Goal: Task Accomplishment & Management: Manage account settings

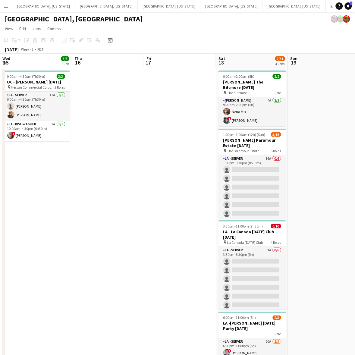
scroll to position [0, 181]
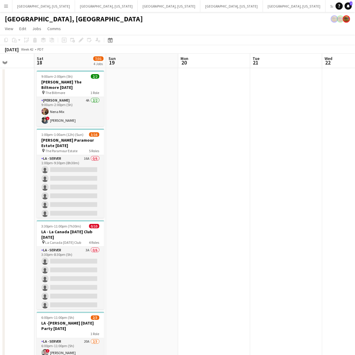
click at [150, 126] on app-date-cell at bounding box center [142, 228] width 72 height 321
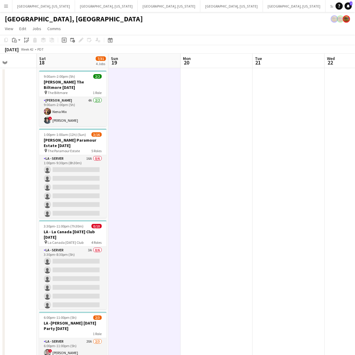
drag, startPoint x: 145, startPoint y: 98, endPoint x: 297, endPoint y: 85, distance: 152.9
click at [297, 85] on app-calendar-viewport "Wed 15 3/3 1 Job Thu 16 Fri 17 Sat 18 7/31 4 Jobs Sun 19 Mon 20 Tue 21 Wed 22 T…" at bounding box center [177, 221] width 355 height 335
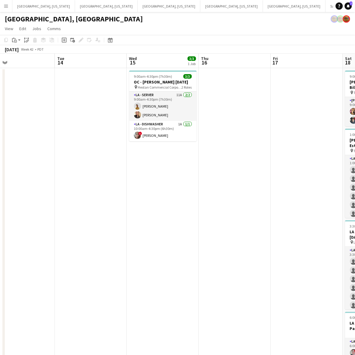
drag, startPoint x: 57, startPoint y: 171, endPoint x: 208, endPoint y: 138, distance: 154.7
click at [208, 138] on app-calendar-viewport "Sat 11 0/11 1 Job Sun 12 Mon 13 Tue 14 Wed 15 3/3 1 Job Thu 16 Fri 17 Sat 18 7/…" at bounding box center [177, 221] width 355 height 335
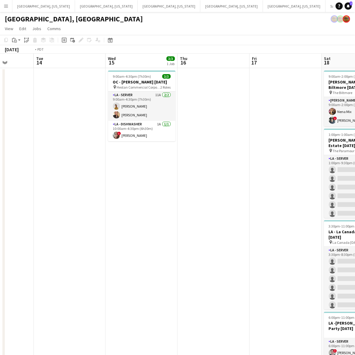
drag, startPoint x: 131, startPoint y: 102, endPoint x: 325, endPoint y: 56, distance: 199.4
click at [323, 57] on app-calendar-viewport "Sat 11 2/13 3 Jobs Sun 12 5/5 1 Job Mon 13 Tue 14 Wed 15 3/3 1 Job Thu 16 Fri 1…" at bounding box center [177, 221] width 355 height 335
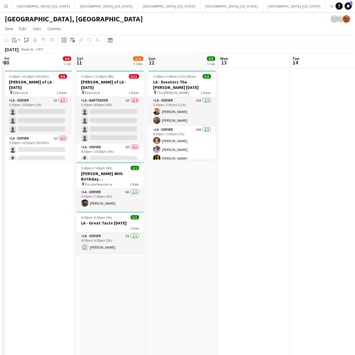
scroll to position [0, 141]
drag, startPoint x: 171, startPoint y: 250, endPoint x: 207, endPoint y: 247, distance: 36.0
click at [207, 247] on app-calendar-viewport "Wed 8 Thu 9 Fri 10 0/6 1 Job Sat 11 2/13 3 Jobs Sun 12 5/5 1 Job Mon 13 Tue 14 …" at bounding box center [177, 221] width 355 height 335
click at [93, 247] on app-card-role "LA - Server 5A 1/1 4:00pm-9:00pm (5h) user Emily Hawkins" at bounding box center [110, 242] width 67 height 20
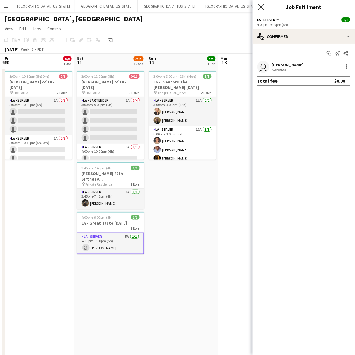
click at [259, 5] on icon "Close pop-in" at bounding box center [261, 7] width 6 height 6
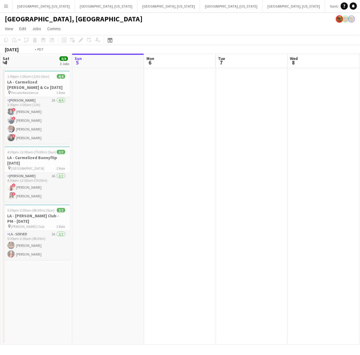
drag, startPoint x: 165, startPoint y: 199, endPoint x: 157, endPoint y: 235, distance: 36.6
click at [71, 241] on app-calendar-viewport "Thu 2 4/4 1 Job Fri 3 8/8 1 Job Sat 4 8/8 3 Jobs Sun 5 Mon 6 Tue 7 Wed 8 Thu 9 …" at bounding box center [180, 199] width 360 height 291
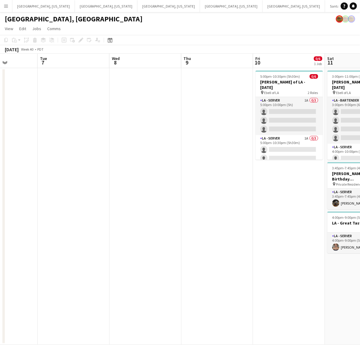
drag, startPoint x: 254, startPoint y: 207, endPoint x: 124, endPoint y: 246, distance: 135.6
click at [131, 246] on app-calendar-viewport "Sat 4 8/8 3 Jobs Sun 5 Mon 6 Tue 7 Wed 8 Thu 9 Fri 10 0/6 1 Job Sat 11 2/13 3 J…" at bounding box center [180, 199] width 360 height 291
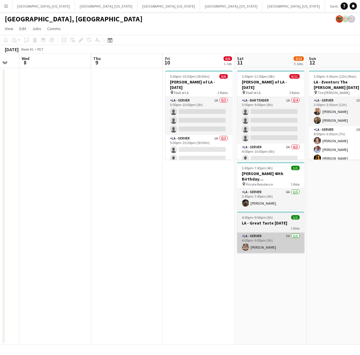
drag, startPoint x: 200, startPoint y: 226, endPoint x: 98, endPoint y: 245, distance: 103.7
click at [98, 245] on app-calendar-viewport "Sat 4 8/8 3 Jobs Sun 5 Mon 6 Tue 7 Wed 8 Thu 9 Fri 10 0/6 1 Job Sat 11 2/13 3 J…" at bounding box center [180, 199] width 360 height 291
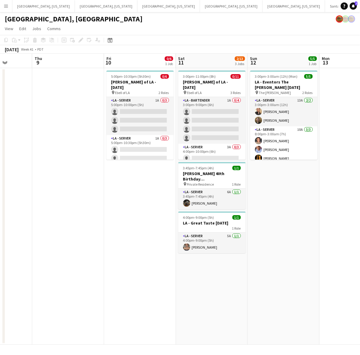
drag, startPoint x: 248, startPoint y: 217, endPoint x: 361, endPoint y: 154, distance: 129.2
click at [360, 154] on html "Menu Boards Boards Boards All jobs Status Workforce Workforce My Workforce Recr…" at bounding box center [180, 177] width 360 height 355
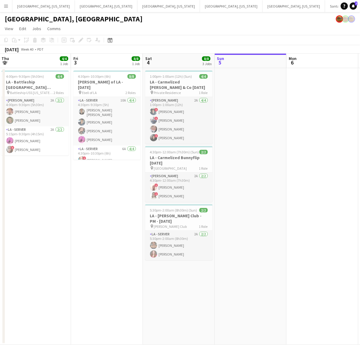
drag, startPoint x: 272, startPoint y: 172, endPoint x: 361, endPoint y: 130, distance: 97.6
click at [360, 130] on html "Menu Boards Boards Boards All jobs Status Workforce Workforce My Workforce Recr…" at bounding box center [180, 177] width 360 height 355
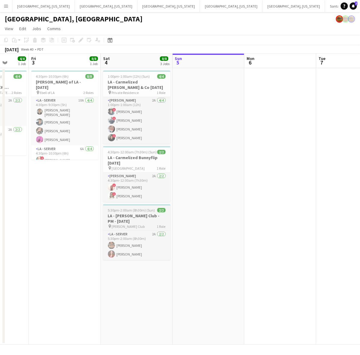
click at [149, 221] on h3 "LA - [PERSON_NAME] Club - PM - [DATE]" at bounding box center [136, 218] width 67 height 11
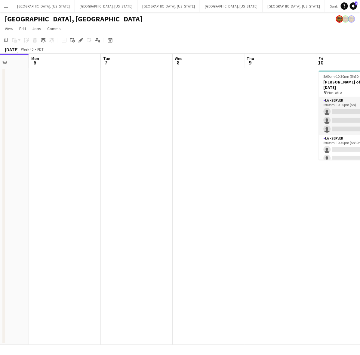
drag, startPoint x: 290, startPoint y: 160, endPoint x: 40, endPoint y: 248, distance: 265.7
click at [46, 247] on app-calendar-viewport "Fri 3 8/8 1 Job Sat 4 8/8 3 Jobs Sun 5 Mon 6 Tue 7 Wed 8 Thu 9 Fri 10 0/6 1 Job…" at bounding box center [180, 199] width 360 height 291
drag, startPoint x: 144, startPoint y: 241, endPoint x: -4, endPoint y: 290, distance: 155.7
click at [0, 290] on html "Menu Boards Boards Boards All jobs Status Workforce Workforce My Workforce Recr…" at bounding box center [180, 177] width 360 height 355
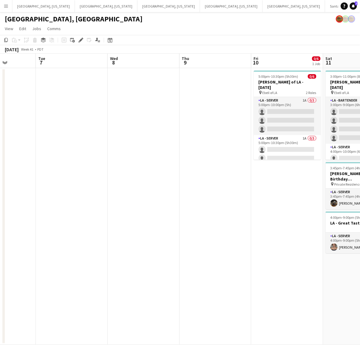
scroll to position [0, 179]
drag, startPoint x: 58, startPoint y: 294, endPoint x: 299, endPoint y: 240, distance: 247.5
click at [299, 240] on app-calendar-viewport "Sat 4 8/8 3 Jobs Sun 5 Mon 6 Tue 7 Wed 8 Thu 9 Fri 10 0/6 1 Job Sat 11 2/13 3 J…" at bounding box center [180, 199] width 360 height 291
click at [144, 104] on app-date-cell at bounding box center [145, 206] width 72 height 276
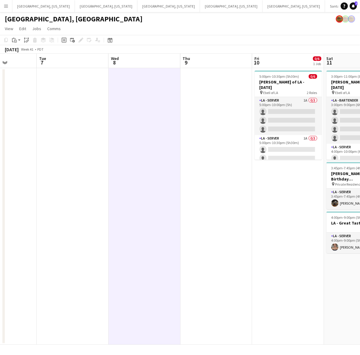
scroll to position [0, 178]
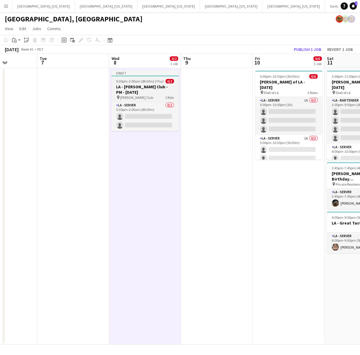
click at [151, 79] on span "5:30pm-2:00am (8h30m) (Thu)" at bounding box center [140, 81] width 48 height 5
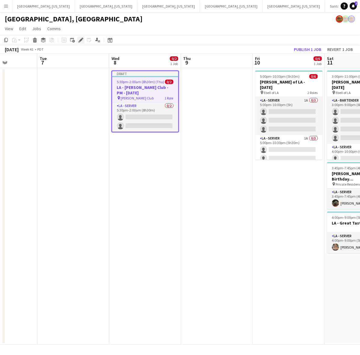
click at [81, 40] on icon at bounding box center [80, 40] width 3 height 3
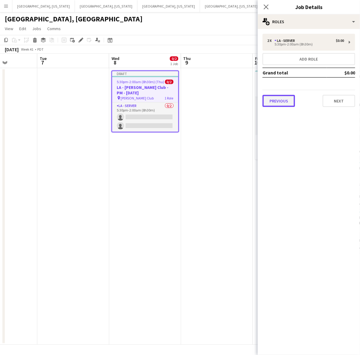
click at [281, 98] on button "Previous" at bounding box center [279, 101] width 33 height 12
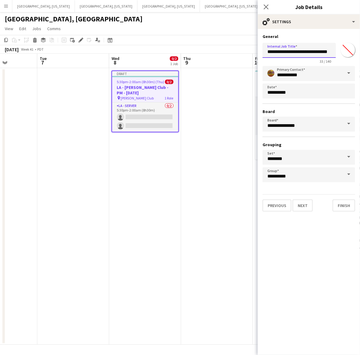
scroll to position [0, 2]
drag, startPoint x: 318, startPoint y: 51, endPoint x: 361, endPoint y: 52, distance: 42.1
click at [360, 52] on html "Menu Boards Boards Boards All jobs Status Workforce Workforce My Workforce Recr…" at bounding box center [180, 177] width 360 height 355
type input "**********"
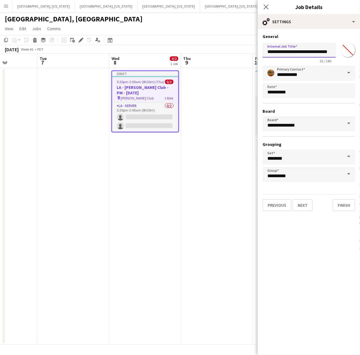
scroll to position [0, 2]
click at [300, 205] on button "Next" at bounding box center [303, 205] width 20 height 12
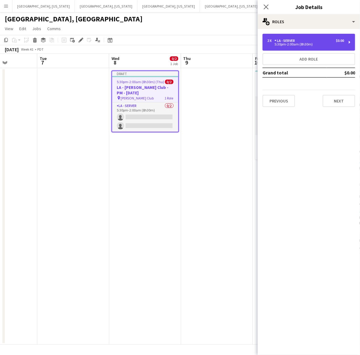
click at [292, 44] on div "5:30pm-2:00am (8h30m)" at bounding box center [306, 44] width 77 height 3
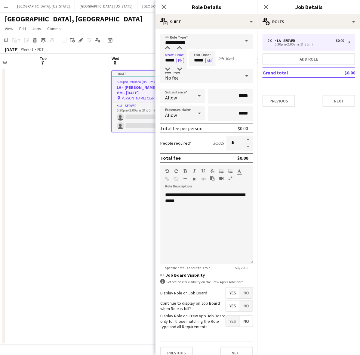
drag, startPoint x: 164, startPoint y: 60, endPoint x: 202, endPoint y: 66, distance: 38.2
click at [202, 66] on form "**********" at bounding box center [207, 199] width 102 height 330
type input "*****"
drag, startPoint x: 191, startPoint y: 60, endPoint x: 240, endPoint y: 65, distance: 49.0
click at [240, 65] on div "Start Time ***** PM End Time ***** AM (10h 15m)" at bounding box center [206, 58] width 93 height 15
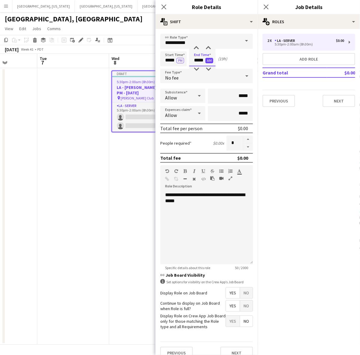
type input "*****"
click at [212, 62] on button "AM" at bounding box center [210, 60] width 8 height 5
click at [244, 140] on button "button" at bounding box center [249, 139] width 10 height 8
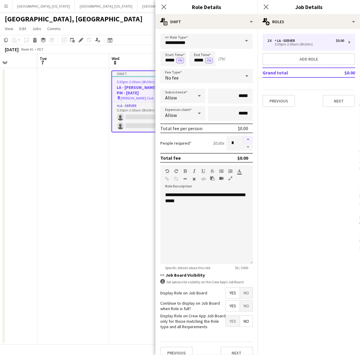
click at [244, 140] on button "button" at bounding box center [249, 139] width 10 height 8
click at [244, 139] on button "button" at bounding box center [249, 139] width 10 height 8
click at [244, 138] on button "button" at bounding box center [249, 139] width 10 height 8
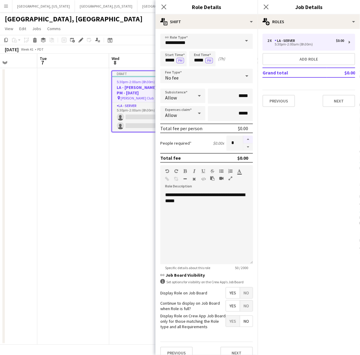
type input "**"
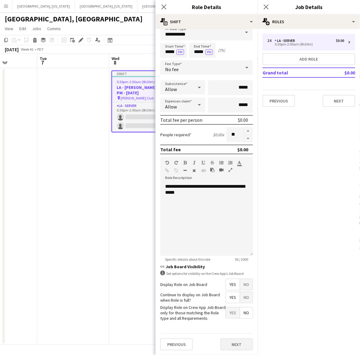
scroll to position [13, 0]
drag, startPoint x: 224, startPoint y: 343, endPoint x: 235, endPoint y: 318, distance: 27.3
click at [225, 343] on button "Next" at bounding box center [237, 344] width 33 height 12
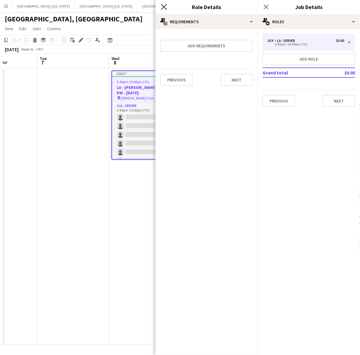
click at [165, 5] on icon "Close pop-in" at bounding box center [164, 7] width 6 height 6
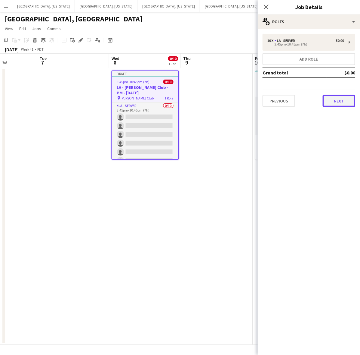
click at [333, 104] on button "Next" at bounding box center [339, 101] width 33 height 12
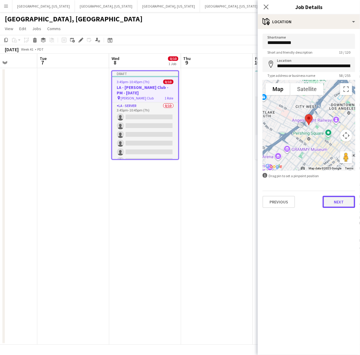
click at [347, 202] on button "Next" at bounding box center [339, 202] width 33 height 12
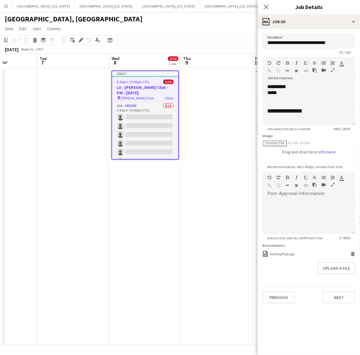
drag, startPoint x: 352, startPoint y: 115, endPoint x: 330, endPoint y: 271, distance: 158.3
click at [331, 125] on div "**********" at bounding box center [309, 105] width 93 height 42
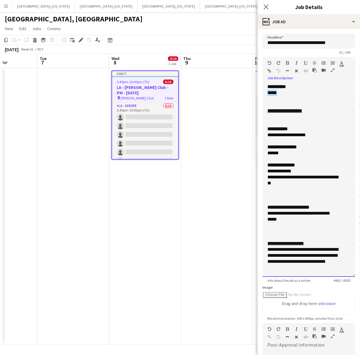
drag, startPoint x: 280, startPoint y: 95, endPoint x: 263, endPoint y: 95, distance: 17.2
click at [263, 95] on div "**********" at bounding box center [309, 180] width 93 height 193
click at [285, 93] on div "*****" at bounding box center [304, 93] width 72 height 6
drag, startPoint x: 313, startPoint y: 135, endPoint x: 264, endPoint y: 136, distance: 49.1
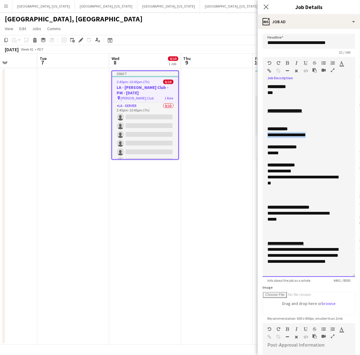
click at [264, 136] on div "**********" at bounding box center [309, 180] width 93 height 193
drag, startPoint x: 280, startPoint y: 219, endPoint x: 261, endPoint y: 214, distance: 19.6
click at [261, 214] on form "**********" at bounding box center [309, 244] width 102 height 421
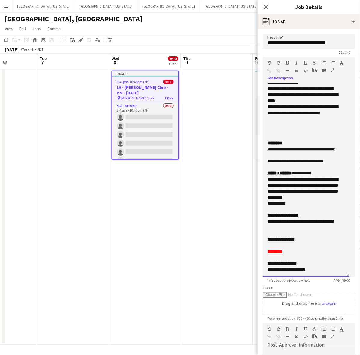
scroll to position [790, 0]
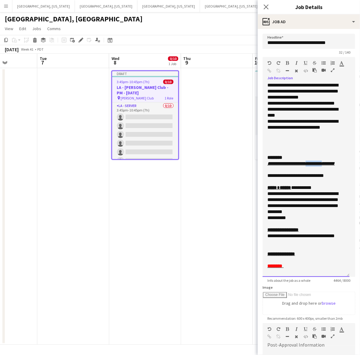
drag, startPoint x: 322, startPoint y: 163, endPoint x: 306, endPoint y: 163, distance: 15.7
click at [306, 163] on u "**********" at bounding box center [301, 163] width 67 height 5
click at [303, 221] on div at bounding box center [306, 224] width 77 height 6
click at [280, 235] on div "**********" at bounding box center [304, 236] width 72 height 18
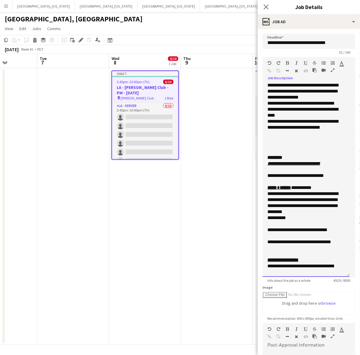
click at [282, 232] on div "**********" at bounding box center [304, 233] width 72 height 12
drag, startPoint x: 270, startPoint y: 236, endPoint x: 262, endPoint y: 231, distance: 9.3
click at [263, 231] on div "**********" at bounding box center [306, 180] width 87 height 193
click at [291, 213] on div "**********" at bounding box center [304, 203] width 72 height 24
click at [294, 157] on div "********" at bounding box center [306, 157] width 77 height 6
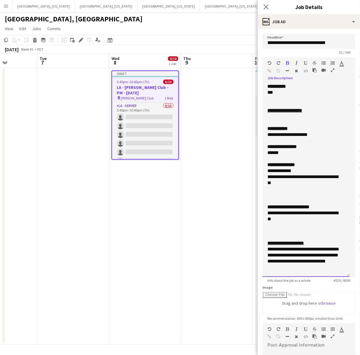
scroll to position [0, 0]
click at [290, 227] on div at bounding box center [306, 225] width 77 height 6
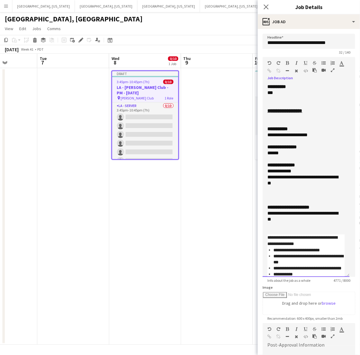
scroll to position [25, 0]
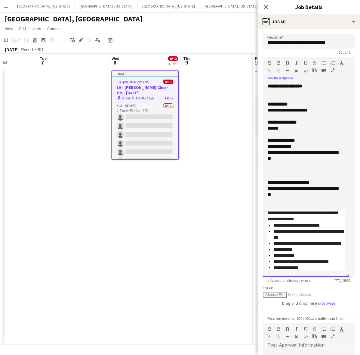
click at [282, 206] on div at bounding box center [306, 206] width 77 height 6
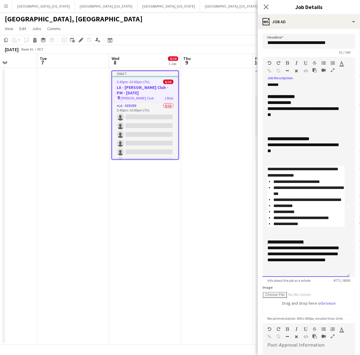
scroll to position [100, 0]
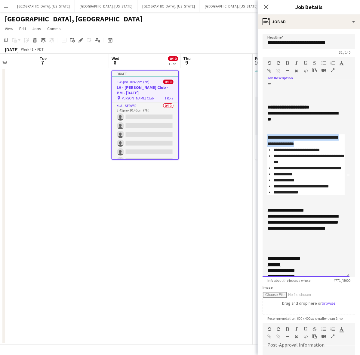
drag, startPoint x: 315, startPoint y: 142, endPoint x: 258, endPoint y: 138, distance: 57.1
click at [258, 138] on form "**********" at bounding box center [309, 244] width 102 height 421
click at [342, 62] on icon "button" at bounding box center [342, 63] width 4 height 4
type input "*******"
click at [318, 160] on li "**********" at bounding box center [309, 159] width 71 height 12
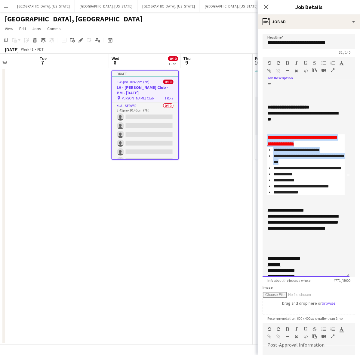
drag, startPoint x: 287, startPoint y: 145, endPoint x: 285, endPoint y: 141, distance: 4.1
click at [287, 144] on font "**********" at bounding box center [303, 140] width 70 height 11
click at [270, 136] on font "**********" at bounding box center [303, 140] width 70 height 11
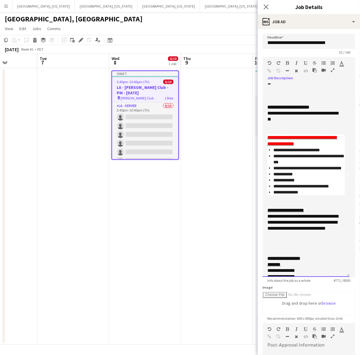
click at [267, 131] on div "**********" at bounding box center [306, 180] width 87 height 193
drag, startPoint x: 288, startPoint y: 135, endPoint x: 262, endPoint y: 139, distance: 25.7
click at [263, 139] on div "**********" at bounding box center [306, 180] width 87 height 193
click at [312, 188] on span "**********" at bounding box center [301, 186] width 55 height 4
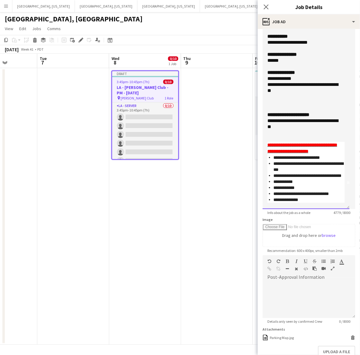
scroll to position [104, 0]
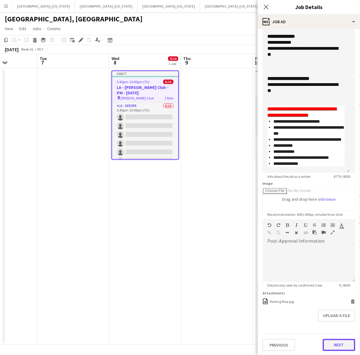
click at [329, 342] on button "Next" at bounding box center [339, 345] width 33 height 12
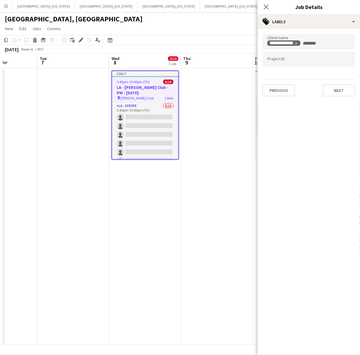
scroll to position [0, 0]
click at [333, 93] on button "Next" at bounding box center [339, 90] width 33 height 12
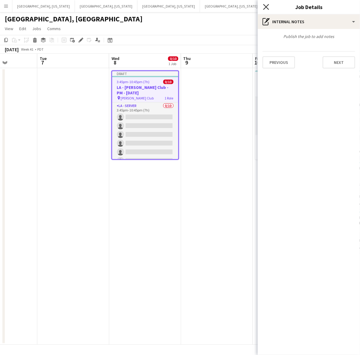
click at [266, 5] on icon "Close pop-in" at bounding box center [266, 7] width 6 height 6
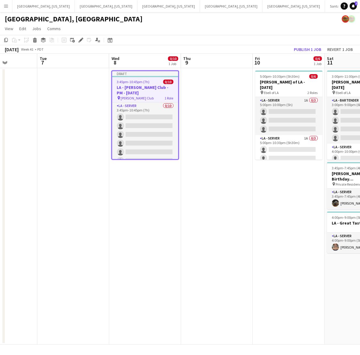
click at [300, 44] on app-toolbar "Copy Paste Paste Ctrl+V Paste with crew Ctrl+Shift+V Paste linked Job [GEOGRAPH…" at bounding box center [180, 40] width 360 height 10
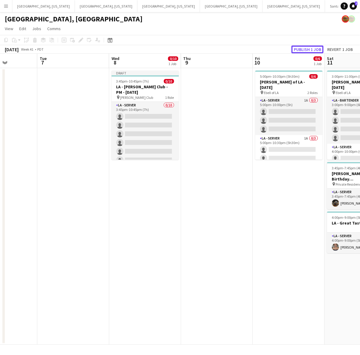
drag, startPoint x: 300, startPoint y: 45, endPoint x: 196, endPoint y: 92, distance: 114.2
click at [302, 46] on button "Publish 1 job" at bounding box center [308, 49] width 32 height 8
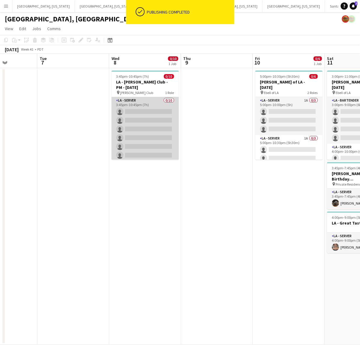
click at [136, 128] on app-card-role "LA - Server 0/10 3:45pm-10:45pm (7h) single-neutral-actions single-neutral-acti…" at bounding box center [145, 146] width 67 height 99
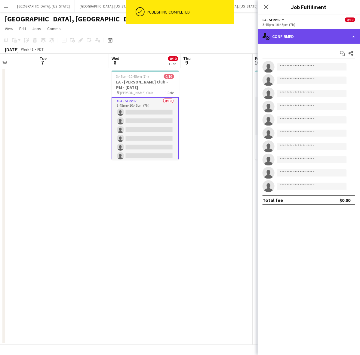
drag, startPoint x: 295, startPoint y: 31, endPoint x: 297, endPoint y: 35, distance: 4.3
click at [296, 32] on div "single-neutral-actions-check-2 Confirmed" at bounding box center [309, 36] width 102 height 14
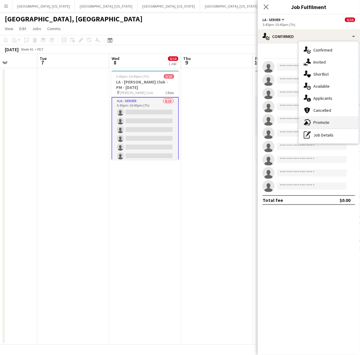
click at [328, 121] on span "Promote" at bounding box center [322, 121] width 16 height 5
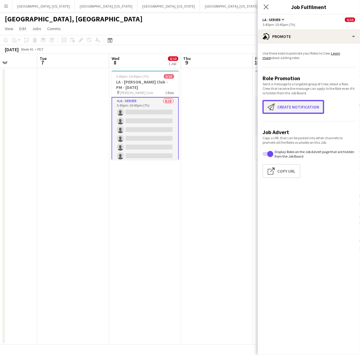
click at [296, 106] on button "Create notification Create notification" at bounding box center [294, 107] width 62 height 14
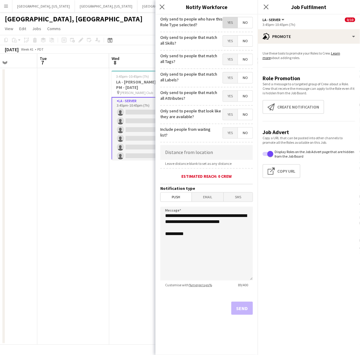
click at [226, 23] on span "Yes" at bounding box center [230, 22] width 15 height 11
click at [241, 306] on button "Send" at bounding box center [242, 307] width 22 height 13
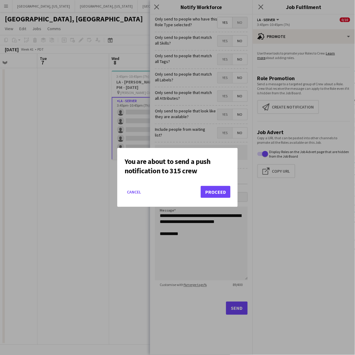
click at [216, 198] on mat-dialog-actions "Cancel Proceed" at bounding box center [177, 194] width 106 height 26
click at [205, 193] on button "Proceed" at bounding box center [215, 192] width 30 height 12
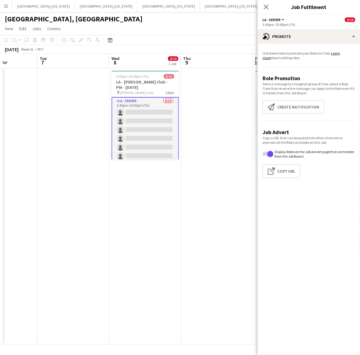
click at [188, 143] on app-date-cell at bounding box center [217, 206] width 72 height 276
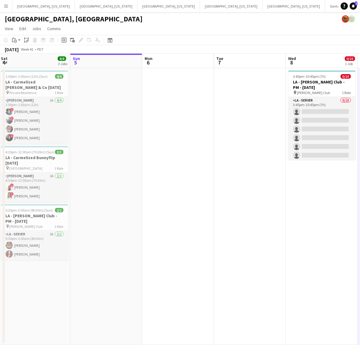
drag, startPoint x: 70, startPoint y: 240, endPoint x: 299, endPoint y: 198, distance: 233.8
click at [317, 198] on app-calendar-viewport "Thu 2 4/4 1 Job Fri 3 8/8 1 Job Sat 4 8/8 3 Jobs Sun 5 Mon 6 Tue 7 Wed 8 0/10 1…" at bounding box center [180, 199] width 360 height 291
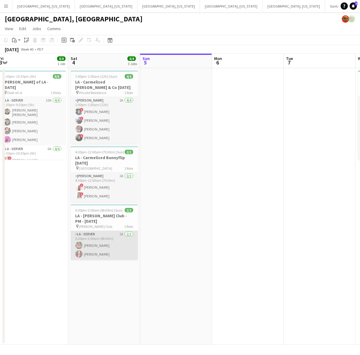
click at [116, 247] on app-card-role "LA - Server 2A [DATE] 5:30pm-2:00am (8h30m) [PERSON_NAME] [PERSON_NAME]" at bounding box center [104, 245] width 67 height 29
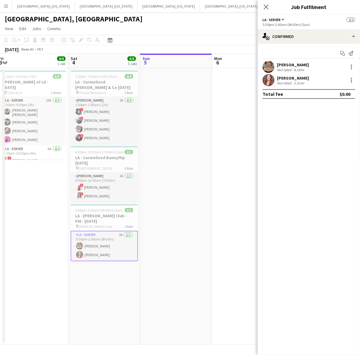
click at [275, 66] on div "[PERSON_NAME] Not rated 8.16mi" at bounding box center [309, 67] width 102 height 12
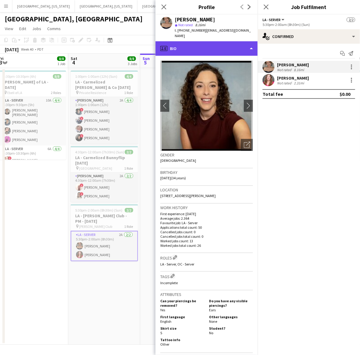
click at [200, 41] on div "profile Bio" at bounding box center [207, 48] width 102 height 14
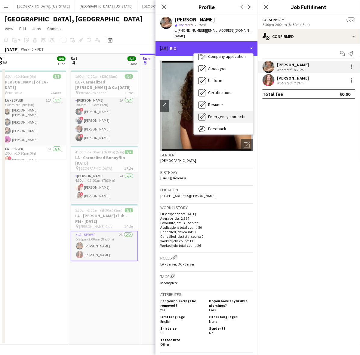
scroll to position [44, 0]
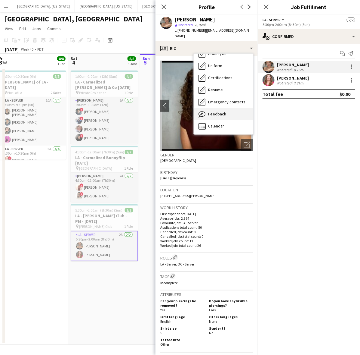
click at [226, 108] on div "Feedback Feedback" at bounding box center [224, 114] width 60 height 12
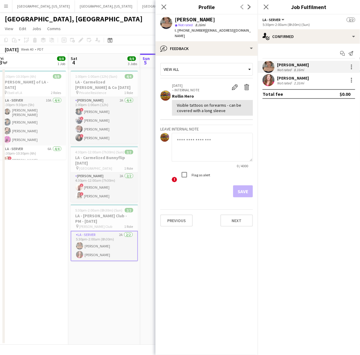
click at [205, 147] on textarea at bounding box center [212, 147] width 81 height 29
type textarea "**********"
click at [247, 185] on button "Save" at bounding box center [243, 191] width 20 height 12
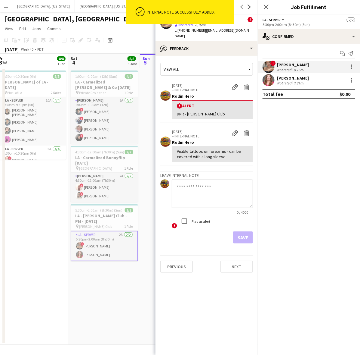
drag, startPoint x: 133, startPoint y: 285, endPoint x: 252, endPoint y: 124, distance: 200.4
click at [133, 284] on app-date-cell "1:00pm-1:00am (12h) (Sun) 4/4 LA - Carmelized [PERSON_NAME] & Co [DATE] pin Pri…" at bounding box center [104, 206] width 72 height 276
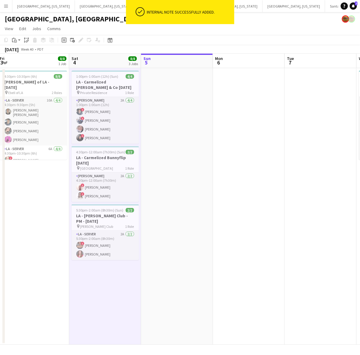
drag, startPoint x: 306, startPoint y: 75, endPoint x: 142, endPoint y: 121, distance: 170.6
click at [192, 116] on app-calendar-viewport "Wed 1 Thu 2 4/4 1 Job Fri 3 8/8 1 Job Sat 4 8/8 3 Jobs Sun 5 Mon 6 Tue 7 Wed 8 …" at bounding box center [180, 199] width 360 height 291
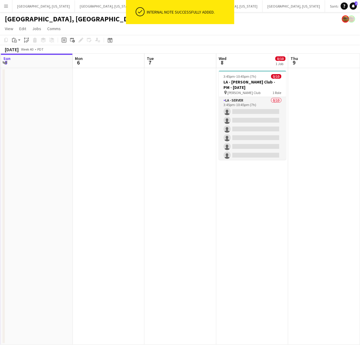
drag, startPoint x: 271, startPoint y: 175, endPoint x: 112, endPoint y: 193, distance: 160.5
click at [127, 193] on app-calendar-viewport "Wed 1 Thu 2 4/4 1 Job Fri 3 8/8 1 Job Sat 4 8/8 3 Jobs Sun 5 Mon 6 Tue 7 Wed 8 …" at bounding box center [180, 199] width 360 height 291
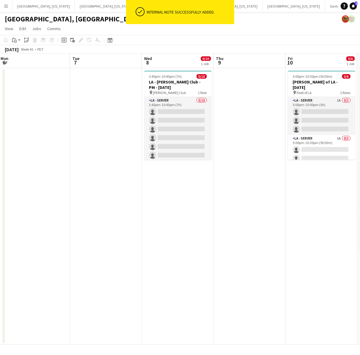
drag, startPoint x: 107, startPoint y: 177, endPoint x: 104, endPoint y: 175, distance: 3.5
click at [104, 176] on app-calendar-viewport "Fri 3 8/8 1 Job Sat 4 8/8 3 Jobs Sun 5 Mon 6 Tue 7 Wed 8 0/10 1 Job Thu 9 Fri 1…" at bounding box center [180, 199] width 360 height 291
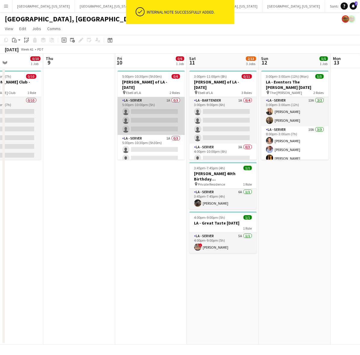
click at [157, 98] on app-card-role "LA - Server 1A 0/3 5:00pm-10:00pm (5h) single-neutral-actions single-neutral-ac…" at bounding box center [151, 116] width 67 height 38
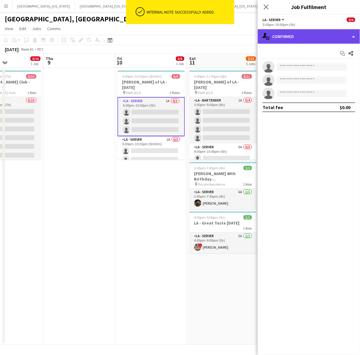
click at [287, 42] on div "single-neutral-actions-check-2 Confirmed" at bounding box center [309, 36] width 102 height 14
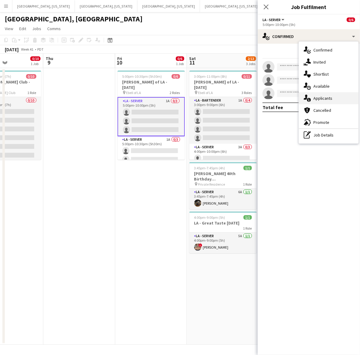
click at [323, 100] on span "Applicants" at bounding box center [323, 97] width 19 height 5
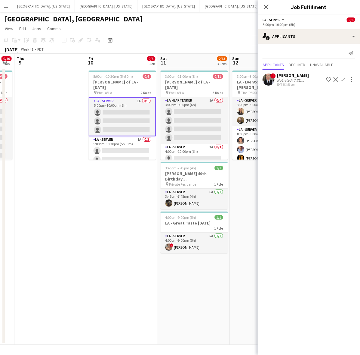
drag, startPoint x: 160, startPoint y: 217, endPoint x: 132, endPoint y: 221, distance: 28.9
click at [132, 222] on app-calendar-viewport "Sun 5 Mon 6 Tue 7 Wed 8 0/10 1 Job Thu 9 Fri 10 0/6 1 Job Sat 11 2/13 3 Jobs Su…" at bounding box center [180, 199] width 360 height 291
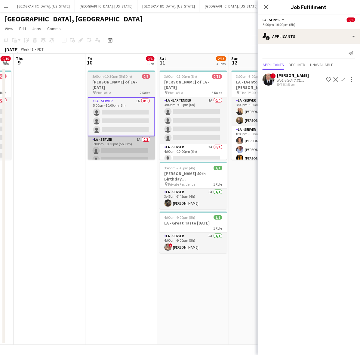
click at [118, 148] on app-card-role "LA - Server 1A 0/3 5:00pm-10:30pm (5h30m) single-neutral-actions single-neutral…" at bounding box center [121, 155] width 67 height 38
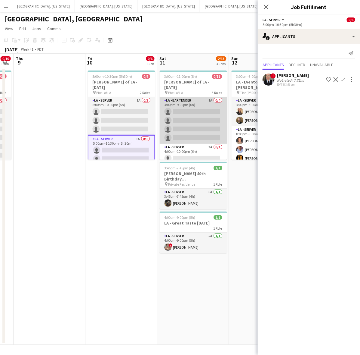
click at [197, 97] on app-card-role "LA - Bartender 1A 0/4 3:00pm-9:00pm (6h) single-neutral-actions single-neutral-…" at bounding box center [193, 120] width 67 height 47
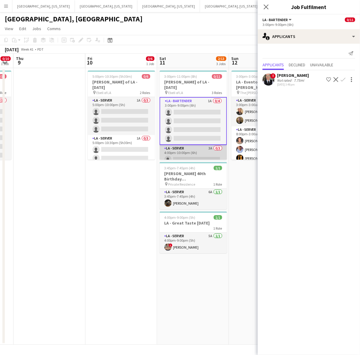
click at [203, 150] on app-card-role "LA - Server 3A 0/3 4:00pm-10:00pm (6h) single-neutral-actions single-neutral-ac…" at bounding box center [193, 164] width 67 height 38
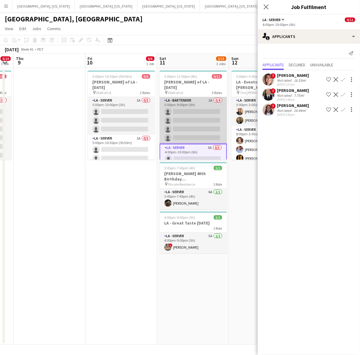
scroll to position [38, 0]
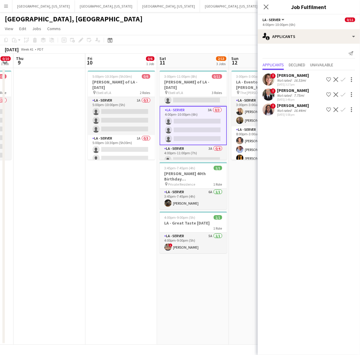
drag, startPoint x: 100, startPoint y: 236, endPoint x: 204, endPoint y: 206, distance: 107.8
click at [188, 212] on app-calendar-viewport "Sun 5 Mon 6 Tue 7 Wed 8 0/10 1 Job Thu 9 Fri 10 0/6 1 Job Sat 11 2/13 3 Jobs Su…" at bounding box center [180, 199] width 360 height 291
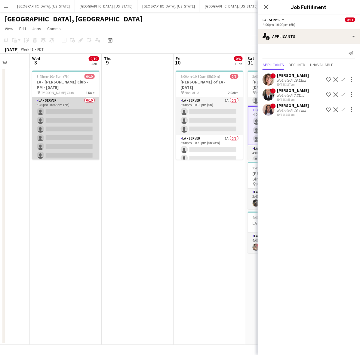
click at [71, 137] on app-card-role "LA - Server 0/10 3:45pm-10:45pm (7h) single-neutral-actions single-neutral-acti…" at bounding box center [65, 146] width 67 height 99
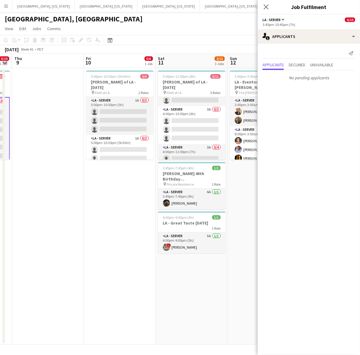
scroll to position [0, 285]
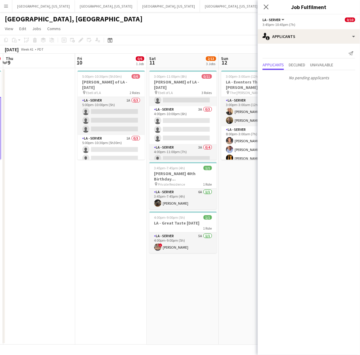
drag, startPoint x: 213, startPoint y: 169, endPoint x: 116, endPoint y: 169, distance: 96.0
click at [114, 175] on app-calendar-viewport "Sun 5 Mon 6 Tue 7 Wed 8 0/10 1 Job Thu 9 Fri 10 0/6 1 Job Sat 11 2/13 3 Jobs Su…" at bounding box center [180, 199] width 360 height 291
click at [187, 148] on app-card-role "LA - Server 3A 0/4 4:00pm-11:00pm (7h) single-neutral-actions single-neutral-ac…" at bounding box center [182, 167] width 67 height 47
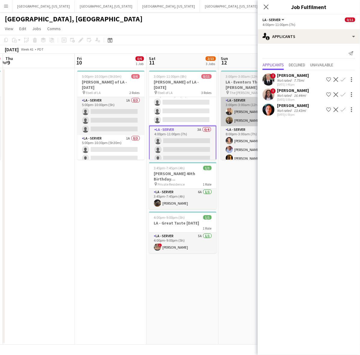
scroll to position [64, 0]
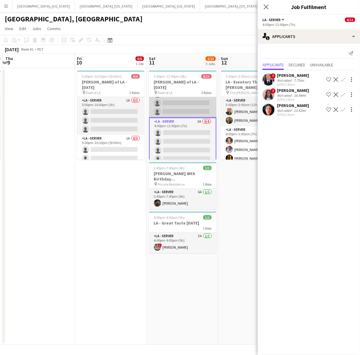
click at [169, 107] on app-card-role "LA - Server 3A 0/3 4:00pm-10:00pm (6h) single-neutral-actions single-neutral-ac…" at bounding box center [182, 98] width 67 height 38
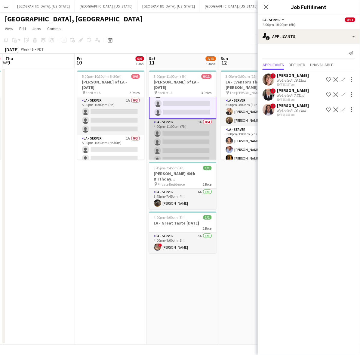
click at [176, 124] on app-card-role "LA - Server 3A 0/4 4:00pm-11:00pm (7h) single-neutral-actions single-neutral-ac…" at bounding box center [182, 142] width 67 height 47
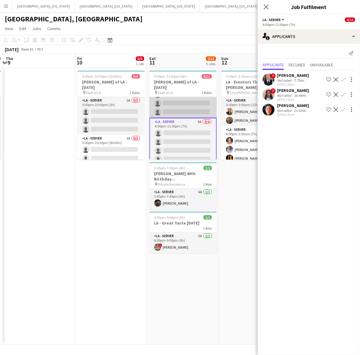
click at [178, 96] on app-card-role "LA - Server 3A 0/3 4:00pm-10:00pm (6h) single-neutral-actions single-neutral-ac…" at bounding box center [183, 99] width 67 height 38
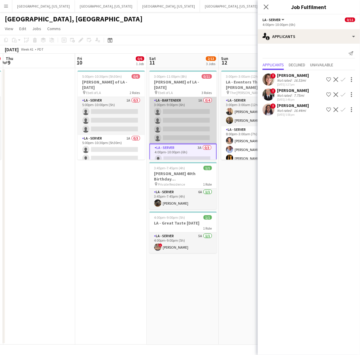
scroll to position [64, 0]
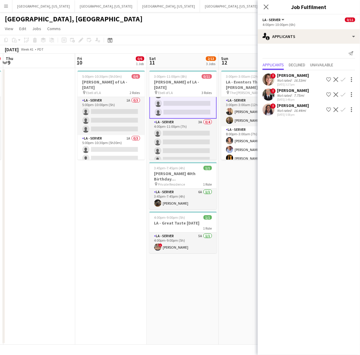
click at [343, 77] on app-icon "Confirm" at bounding box center [343, 79] width 5 height 5
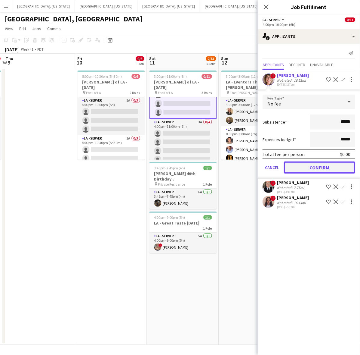
click at [311, 166] on button "Confirm" at bounding box center [319, 167] width 71 height 12
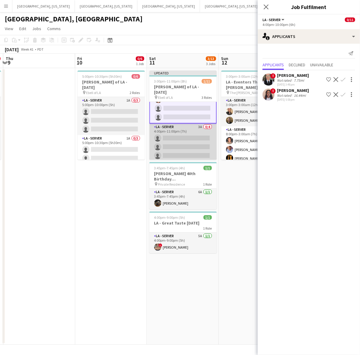
click at [166, 139] on app-card-role "LA - Server 3A 0/4 4:00pm-11:00pm (7h) single-neutral-actions single-neutral-ac…" at bounding box center [183, 146] width 67 height 47
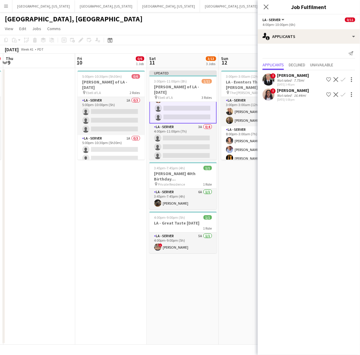
scroll to position [64, 0]
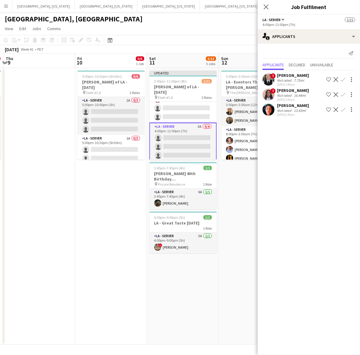
click at [345, 93] on app-icon "Confirm" at bounding box center [343, 94] width 5 height 5
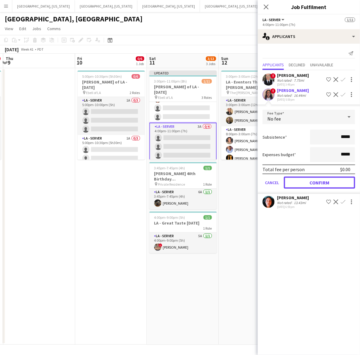
click at [311, 180] on button "Confirm" at bounding box center [319, 182] width 71 height 12
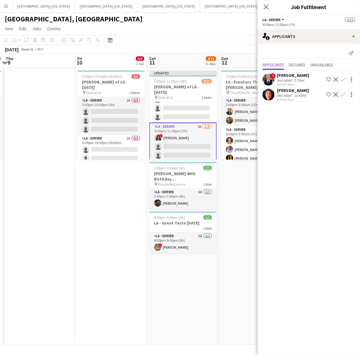
drag, startPoint x: 144, startPoint y: 215, endPoint x: 148, endPoint y: 210, distance: 5.6
click at [144, 214] on app-date-cell "5:00pm-10:30pm (5h30m) 0/6 [PERSON_NAME] of LA - [DATE] pin Ebell of LA 2 Roles…" at bounding box center [111, 206] width 72 height 276
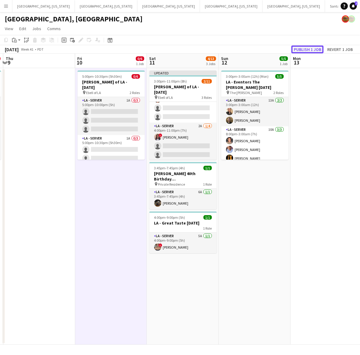
click at [309, 47] on button "Publish 1 job" at bounding box center [308, 49] width 32 height 8
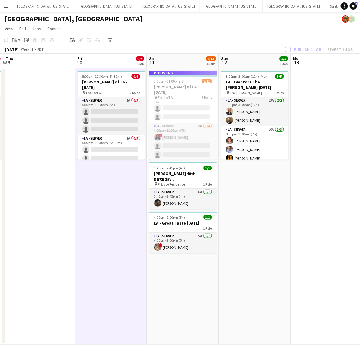
scroll to position [0, 203]
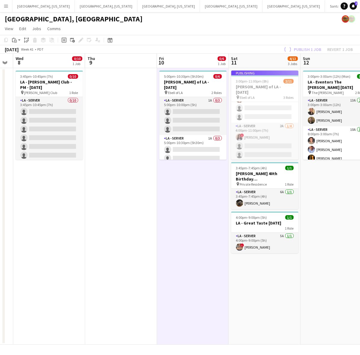
drag, startPoint x: 83, startPoint y: 192, endPoint x: 285, endPoint y: 136, distance: 210.0
click at [307, 140] on app-calendar-viewport "Sun 5 Mon 6 Tue 7 Wed 8 0/10 1 Job Thu 9 Fri 10 0/6 1 Job Sat 11 4/13 3 Jobs Su…" at bounding box center [180, 199] width 360 height 291
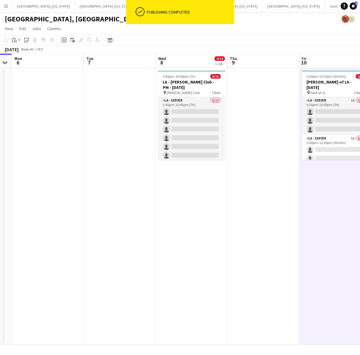
click at [207, 138] on app-card-role "LA - Server 0/10 3:45pm-10:45pm (7h) single-neutral-actions single-neutral-acti…" at bounding box center [191, 146] width 67 height 99
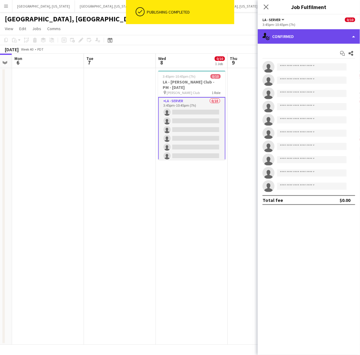
click at [299, 35] on div "single-neutral-actions-check-2 Confirmed" at bounding box center [309, 36] width 102 height 14
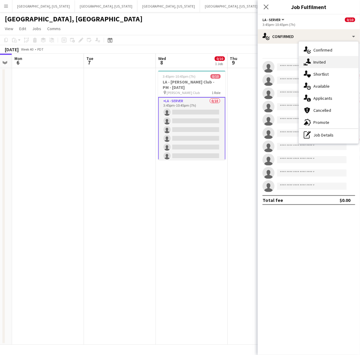
click at [320, 62] on span "Invited" at bounding box center [320, 61] width 12 height 5
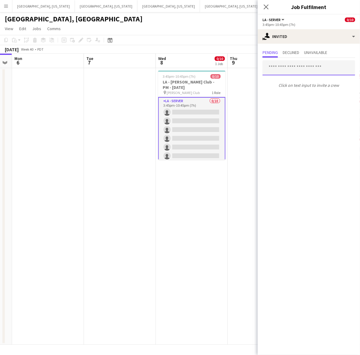
click at [293, 62] on input "text" at bounding box center [309, 67] width 93 height 15
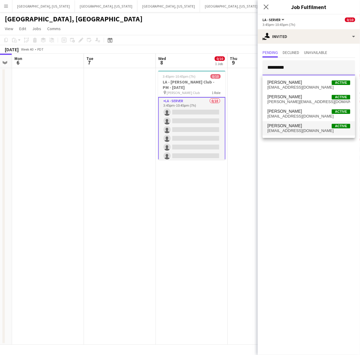
type input "*********"
click at [308, 127] on span "[PERSON_NAME] Active" at bounding box center [309, 125] width 83 height 5
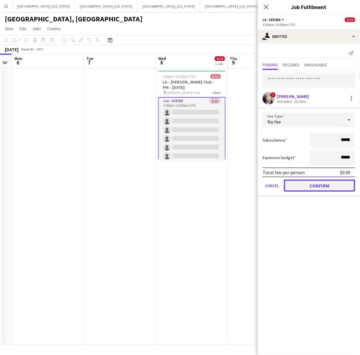
drag, startPoint x: 297, startPoint y: 184, endPoint x: 297, endPoint y: 150, distance: 33.7
click at [297, 182] on button "Confirm" at bounding box center [319, 185] width 71 height 12
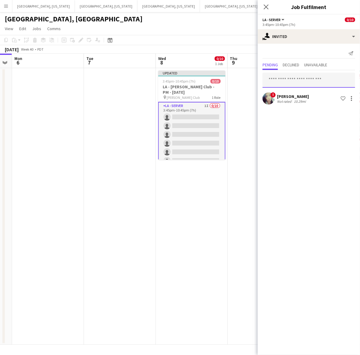
click at [285, 76] on input "text" at bounding box center [309, 80] width 93 height 15
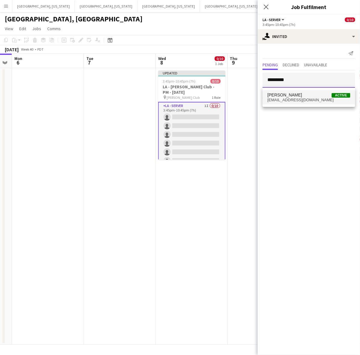
type input "*********"
click at [299, 100] on span "[EMAIL_ADDRESS][DOMAIN_NAME]" at bounding box center [309, 100] width 83 height 5
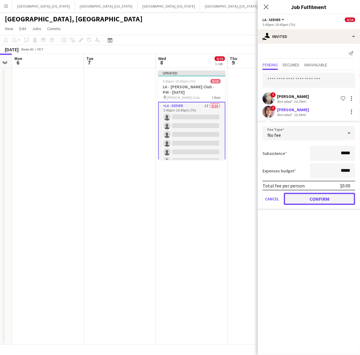
click at [304, 200] on button "Confirm" at bounding box center [319, 199] width 71 height 12
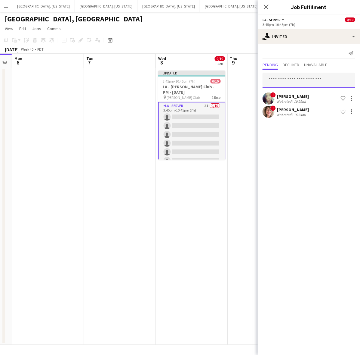
click at [279, 77] on input "text" at bounding box center [309, 80] width 93 height 15
type input "******"
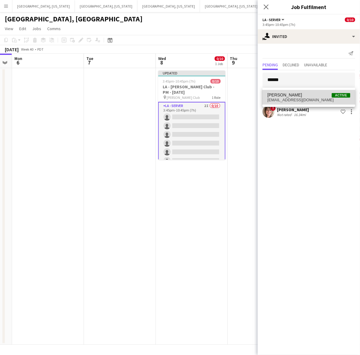
click at [297, 100] on span "[EMAIL_ADDRESS][DOMAIN_NAME]" at bounding box center [309, 100] width 83 height 5
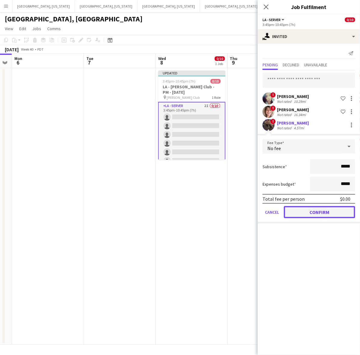
click at [303, 208] on button "Confirm" at bounding box center [319, 212] width 71 height 12
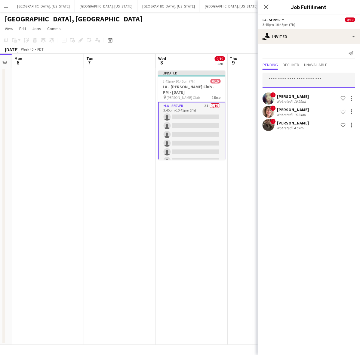
click at [285, 83] on input "text" at bounding box center [309, 80] width 93 height 15
type input "*********"
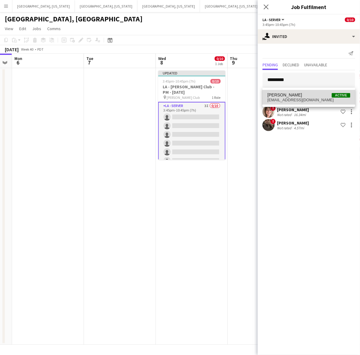
click at [285, 94] on span "[PERSON_NAME]" at bounding box center [285, 94] width 35 height 5
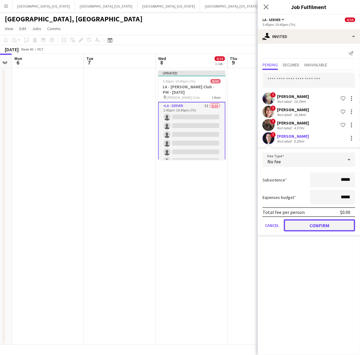
click at [313, 223] on button "Confirm" at bounding box center [319, 225] width 71 height 12
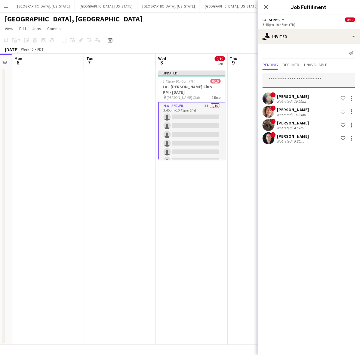
click at [298, 80] on input "text" at bounding box center [309, 80] width 93 height 15
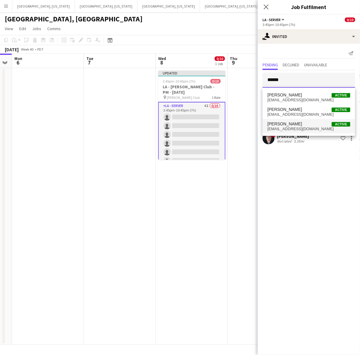
type input "******"
click at [303, 129] on span "[EMAIL_ADDRESS][DOMAIN_NAME]" at bounding box center [309, 128] width 83 height 5
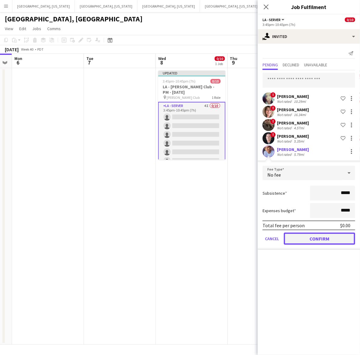
click at [306, 234] on button "Confirm" at bounding box center [319, 238] width 71 height 12
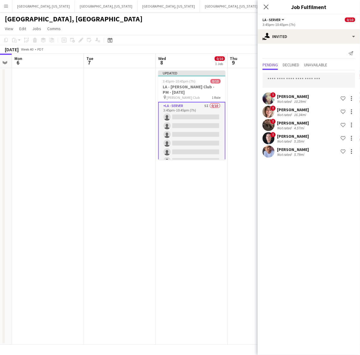
click at [283, 69] on div "Pending Declined Unavailable" at bounding box center [309, 65] width 93 height 9
click at [283, 78] on input "text" at bounding box center [309, 80] width 93 height 15
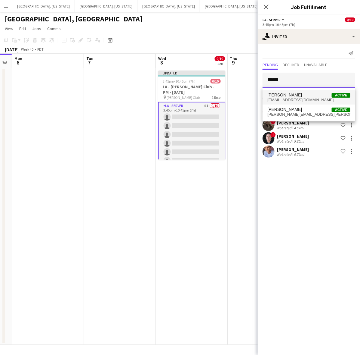
type input "******"
click at [291, 94] on span "[PERSON_NAME] Do Active" at bounding box center [309, 94] width 83 height 5
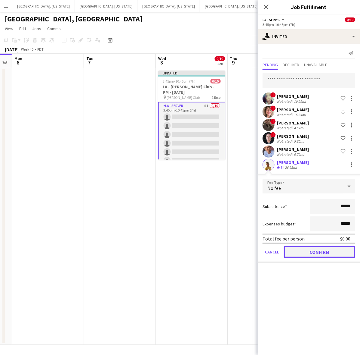
click at [315, 250] on button "Confirm" at bounding box center [319, 252] width 71 height 12
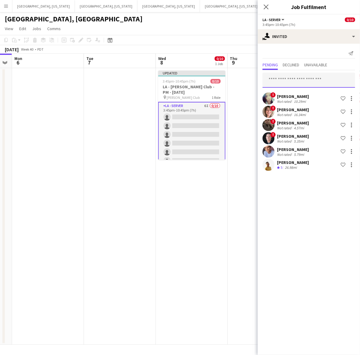
click at [296, 80] on input "text" at bounding box center [309, 80] width 93 height 15
type input "**********"
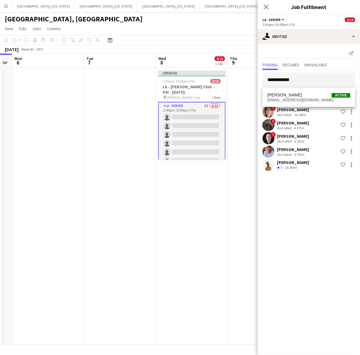
click at [294, 99] on span "[EMAIL_ADDRESS][DOMAIN_NAME]" at bounding box center [309, 100] width 83 height 5
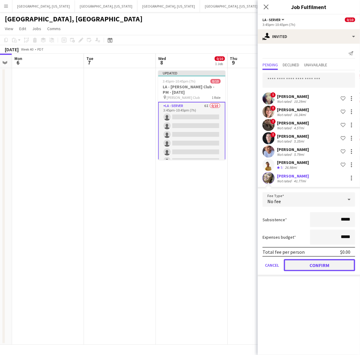
click at [309, 261] on button "Confirm" at bounding box center [319, 265] width 71 height 12
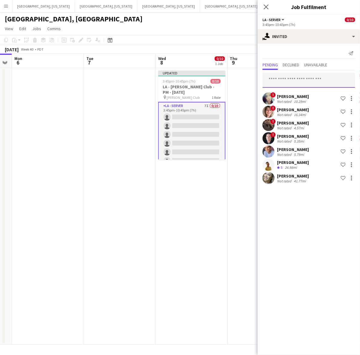
click at [292, 83] on input "text" at bounding box center [309, 80] width 93 height 15
type input "*****"
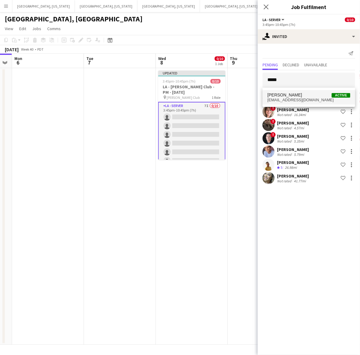
click at [294, 92] on span "[PERSON_NAME]" at bounding box center [285, 94] width 35 height 5
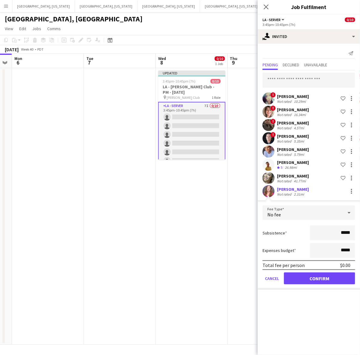
click at [316, 283] on form "Fee Type No fee Subsistence ***** Expenses budget ***** Total fee per person $0…" at bounding box center [309, 247] width 102 height 84
click at [316, 275] on button "Confirm" at bounding box center [319, 278] width 71 height 12
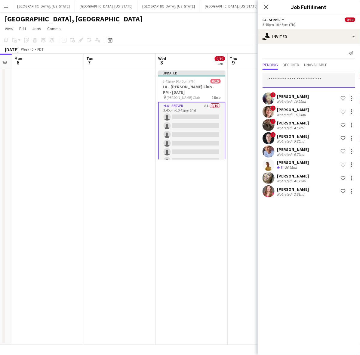
click at [299, 84] on input "text" at bounding box center [309, 80] width 93 height 15
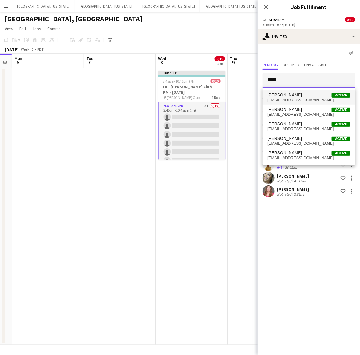
type input "*****"
click at [296, 96] on span "[PERSON_NAME] Active" at bounding box center [309, 94] width 83 height 5
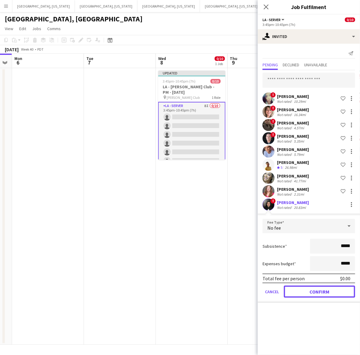
click at [311, 293] on button "Confirm" at bounding box center [319, 291] width 71 height 12
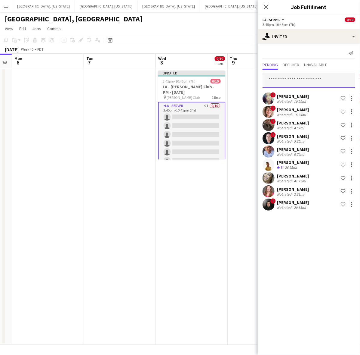
click at [300, 76] on input "text" at bounding box center [309, 80] width 93 height 15
type input "*******"
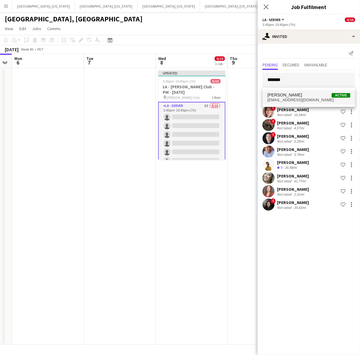
click at [303, 94] on span "[PERSON_NAME] Active" at bounding box center [309, 94] width 83 height 5
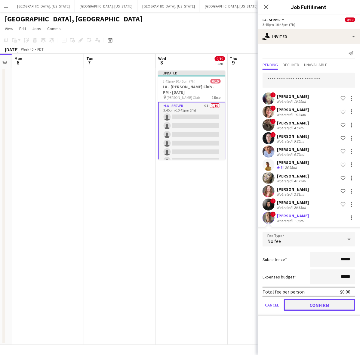
click at [321, 302] on button "Confirm" at bounding box center [319, 305] width 71 height 12
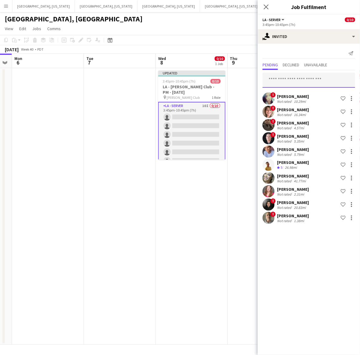
click at [297, 76] on input "text" at bounding box center [309, 80] width 93 height 15
type input "******"
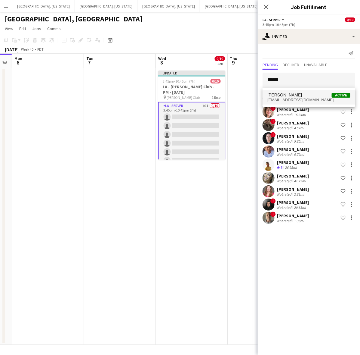
click at [294, 96] on span "[PERSON_NAME] Active" at bounding box center [309, 94] width 83 height 5
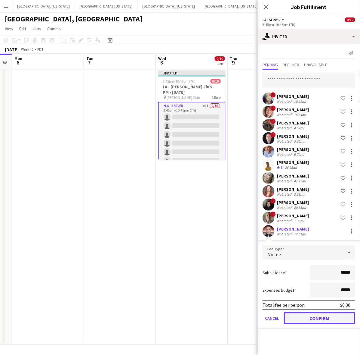
click at [317, 315] on button "Confirm" at bounding box center [319, 318] width 71 height 12
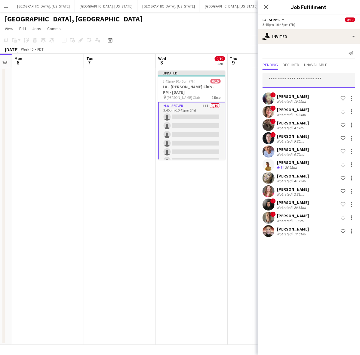
click at [290, 80] on input "text" at bounding box center [309, 80] width 93 height 15
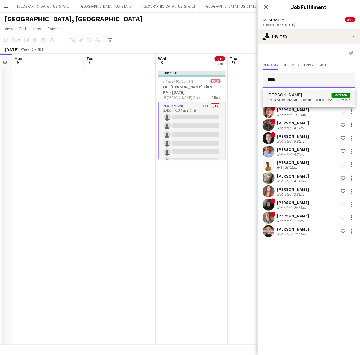
type input "****"
click at [296, 98] on span "[PERSON_NAME][EMAIL_ADDRESS][DOMAIN_NAME]" at bounding box center [309, 100] width 83 height 5
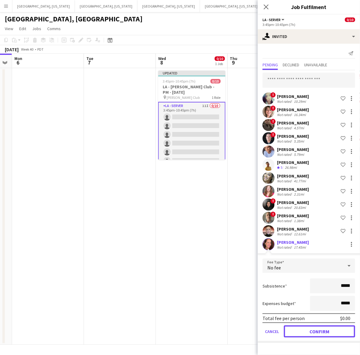
click at [310, 334] on button "Confirm" at bounding box center [319, 331] width 71 height 12
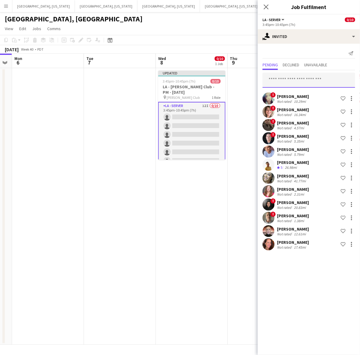
click at [297, 80] on input "text" at bounding box center [309, 80] width 93 height 15
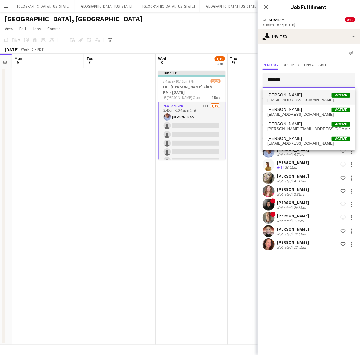
type input "*******"
click at [304, 95] on span "[PERSON_NAME] Active" at bounding box center [309, 94] width 83 height 5
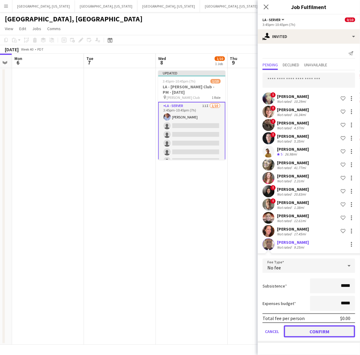
click at [315, 330] on button "Confirm" at bounding box center [319, 331] width 71 height 12
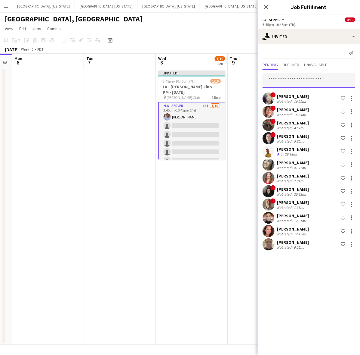
click at [282, 80] on input "text" at bounding box center [309, 80] width 93 height 15
type input "***"
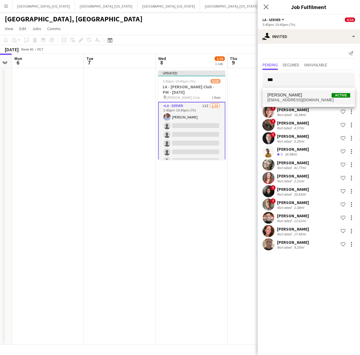
click at [288, 98] on span "[EMAIL_ADDRESS][DOMAIN_NAME]" at bounding box center [309, 100] width 83 height 5
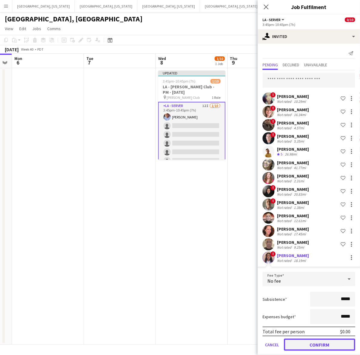
click at [323, 341] on button "Confirm" at bounding box center [319, 344] width 71 height 12
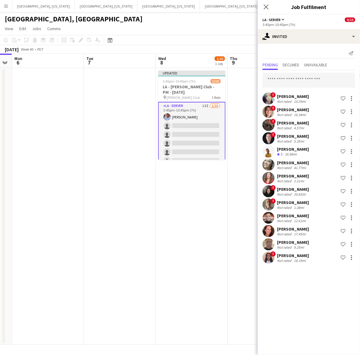
click at [217, 24] on app-page-menu "View Day view expanded Day view collapsed Month view Date picker Jump to [DATE]…" at bounding box center [180, 28] width 360 height 11
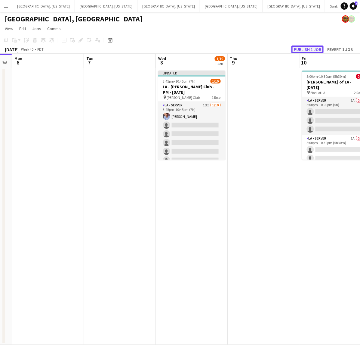
click at [311, 48] on button "Publish 1 job" at bounding box center [308, 49] width 32 height 8
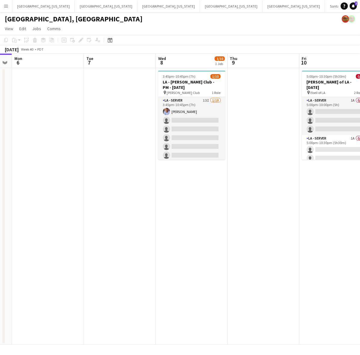
scroll to position [0, 262]
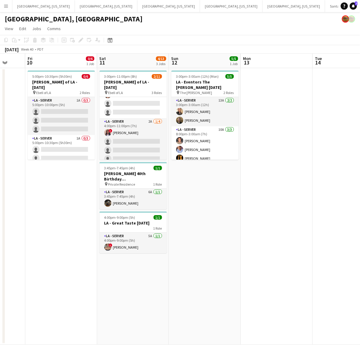
drag, startPoint x: 224, startPoint y: 237, endPoint x: -59, endPoint y: 259, distance: 283.2
click at [0, 259] on html "Menu Boards Boards Boards All jobs Status Workforce Workforce My Workforce Recr…" at bounding box center [180, 177] width 360 height 355
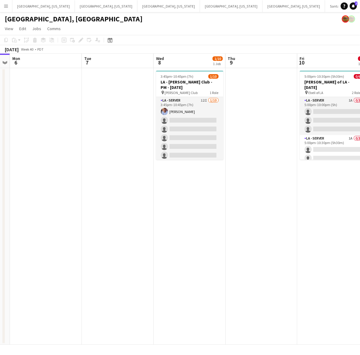
drag, startPoint x: 109, startPoint y: 225, endPoint x: 323, endPoint y: 168, distance: 221.4
click at [323, 168] on app-calendar-viewport "Sat 4 8/8 3 Jobs Sun 5 Mon 6 Tue 7 Wed 8 1/10 1 Job Thu 9 Fri 10 0/6 1 Job Sat …" at bounding box center [180, 199] width 360 height 291
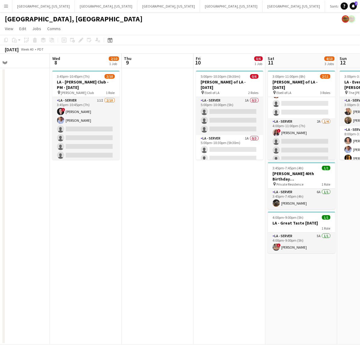
drag, startPoint x: 298, startPoint y: 187, endPoint x: 170, endPoint y: 219, distance: 131.6
click at [170, 219] on app-calendar-viewport "Sat 4 8/8 3 Jobs Sun 5 Mon 6 Tue 7 Wed 8 2/10 1 Job Thu 9 Fri 10 0/6 1 Job Sat …" at bounding box center [180, 199] width 360 height 291
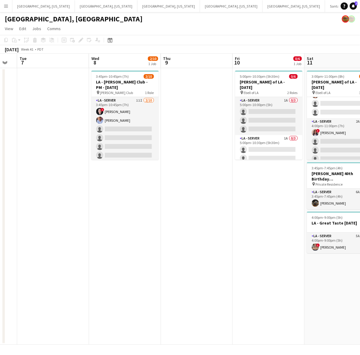
drag, startPoint x: 210, startPoint y: 192, endPoint x: 141, endPoint y: 212, distance: 71.3
click at [141, 212] on app-calendar-viewport "Sat 4 8/8 3 Jobs Sun 5 Mon 6 Tue 7 Wed 8 2/10 1 Job Thu 9 Fri 10 0/6 1 Job Sat …" at bounding box center [180, 199] width 360 height 291
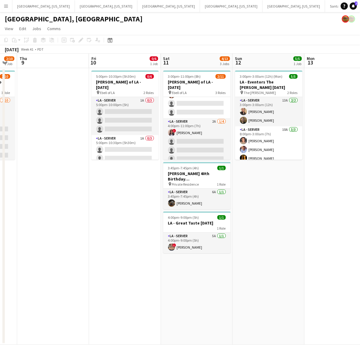
scroll to position [0, 199]
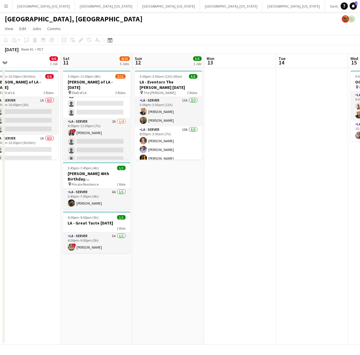
drag, startPoint x: 321, startPoint y: 213, endPoint x: 126, endPoint y: 217, distance: 195.1
click at [126, 217] on app-calendar-viewport "Mon 6 Tue 7 Wed 8 2/10 1 Job Thu 9 Fri 10 0/6 1 Job Sat 11 4/13 3 Jobs Sun 12 5…" at bounding box center [180, 199] width 360 height 291
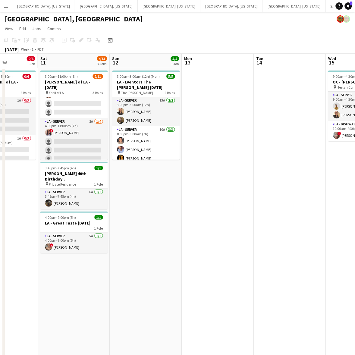
drag, startPoint x: 260, startPoint y: 195, endPoint x: -62, endPoint y: 197, distance: 322.1
click at [0, 197] on html "Menu Boards Boards Boards All jobs Status Workforce Workforce My Workforce Recr…" at bounding box center [177, 194] width 355 height 389
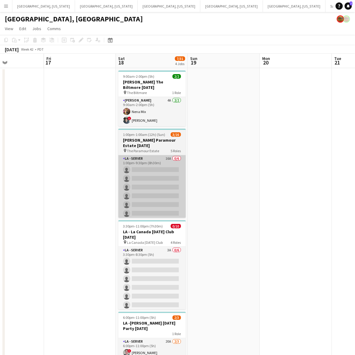
drag, startPoint x: 275, startPoint y: 178, endPoint x: 143, endPoint y: 190, distance: 132.7
click at [145, 191] on app-calendar-viewport "Tue 14 Wed 15 3/3 1 Job Thu 16 Fri 17 Sat 18 7/31 4 Jobs Sun 19 Mon 20 Tue 21 W…" at bounding box center [177, 221] width 355 height 335
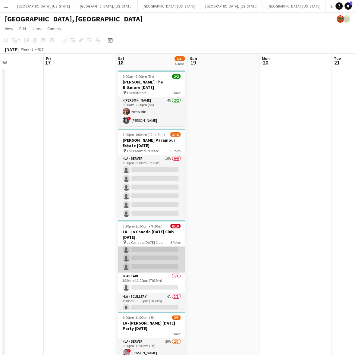
scroll to position [0, 0]
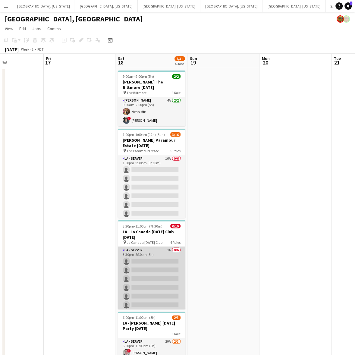
click at [146, 265] on app-card-role "LA - Server 3A 0/6 3:30pm-8:30pm (5h) single-neutral-actions single-neutral-act…" at bounding box center [151, 279] width 67 height 64
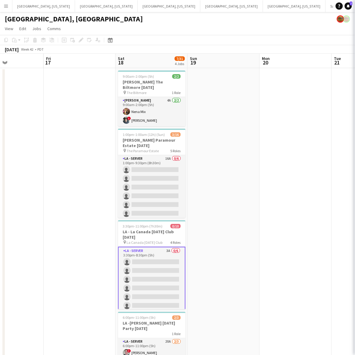
scroll to position [0, 172]
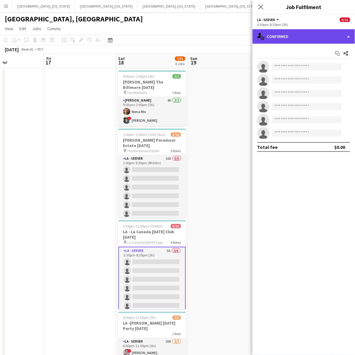
click at [277, 42] on div "single-neutral-actions-check-2 Confirmed" at bounding box center [303, 36] width 102 height 14
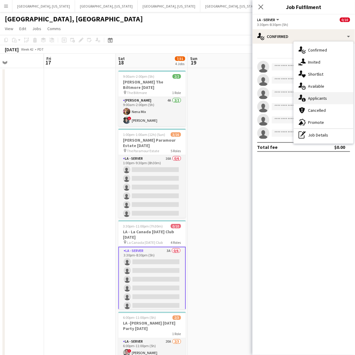
click at [324, 100] on span "Applicants" at bounding box center [317, 97] width 19 height 5
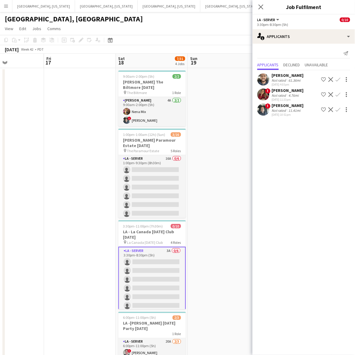
scroll to position [33, 0]
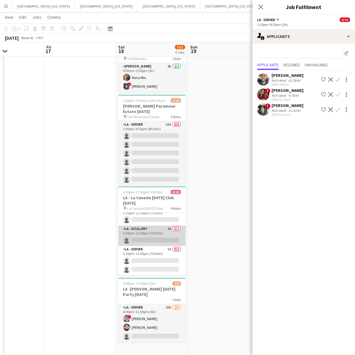
click at [144, 240] on app-card-role "LA - Scullery 4A 0/1 3:30pm-11:00pm (7h30m) single-neutral-actions" at bounding box center [151, 235] width 67 height 20
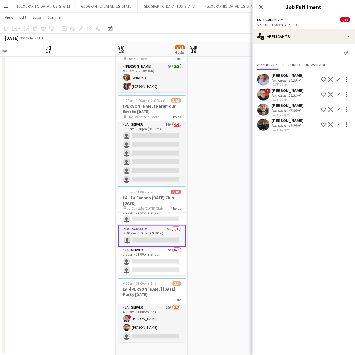
scroll to position [73, 0]
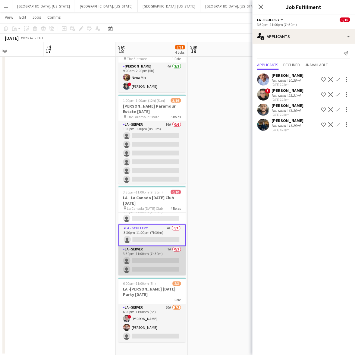
click at [154, 257] on app-card-role "LA - Server 7A 0/2 3:30pm-11:00pm (7h30m) single-neutral-actions single-neutral…" at bounding box center [151, 260] width 67 height 29
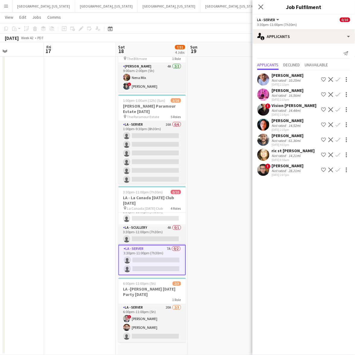
click at [83, 185] on app-date-cell at bounding box center [80, 194] width 72 height 321
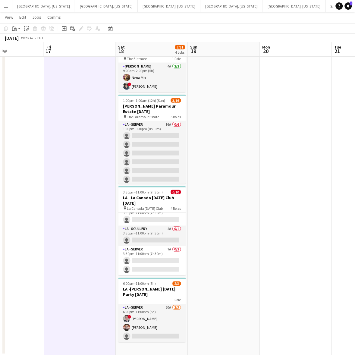
scroll to position [72, 0]
